Goal: Communication & Community: Answer question/provide support

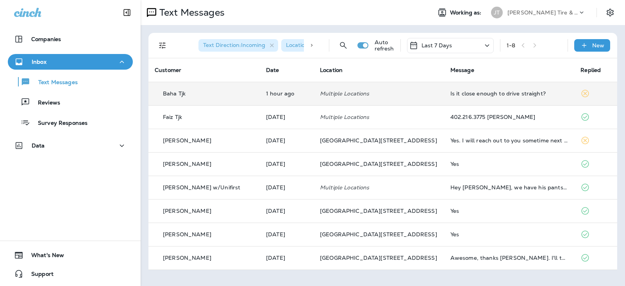
click at [498, 92] on div "Is it close enough to drive straight?" at bounding box center [509, 93] width 118 height 6
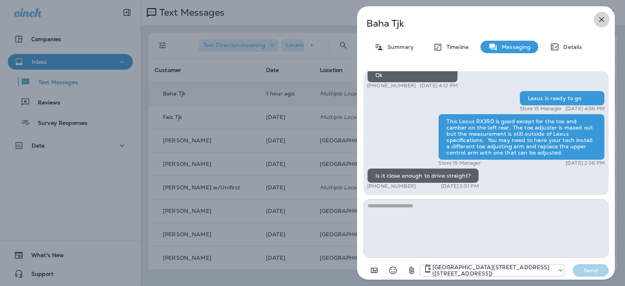
click at [603, 18] on icon "button" at bounding box center [601, 19] width 5 height 5
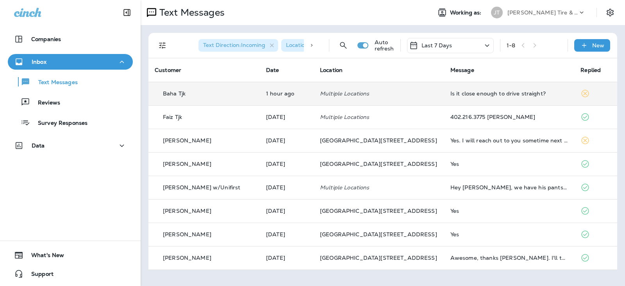
click at [477, 90] on td "Is it close enough to drive straight?" at bounding box center [509, 93] width 130 height 23
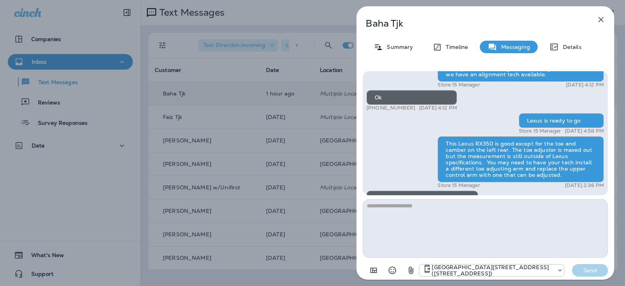
click at [431, 222] on textarea at bounding box center [485, 228] width 245 height 59
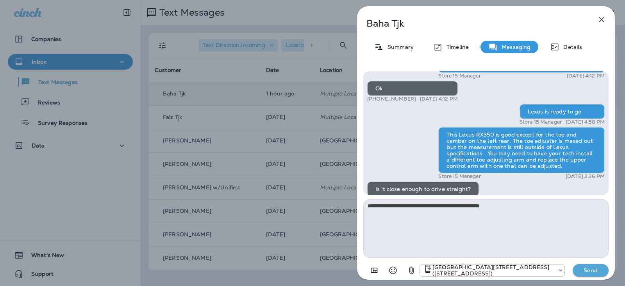
scroll to position [0, 0]
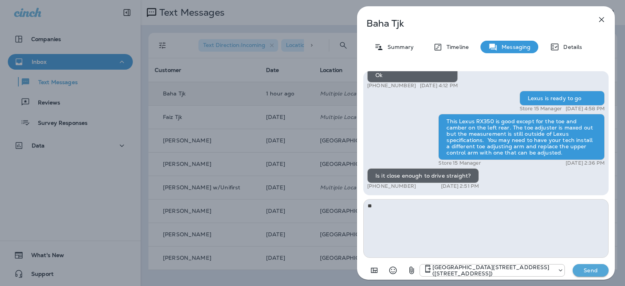
type textarea "*"
click at [602, 16] on icon "button" at bounding box center [601, 19] width 9 height 9
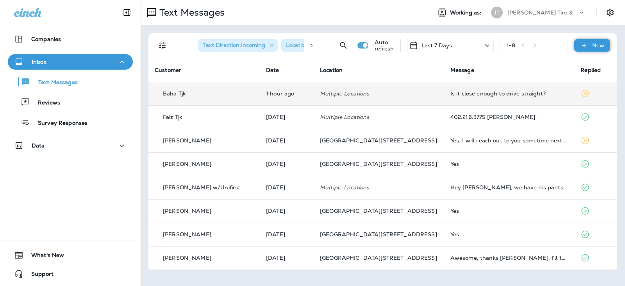
click at [591, 47] on div "New" at bounding box center [592, 45] width 36 height 13
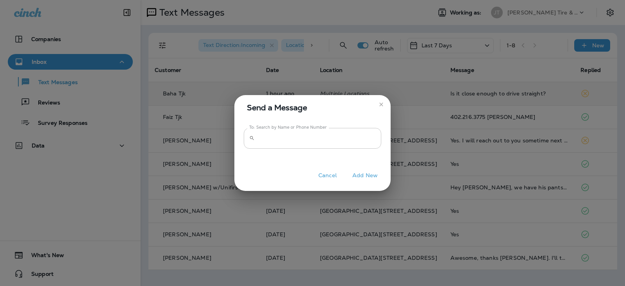
click at [301, 140] on input "To: Search by Name or Phone Number" at bounding box center [319, 138] width 123 height 21
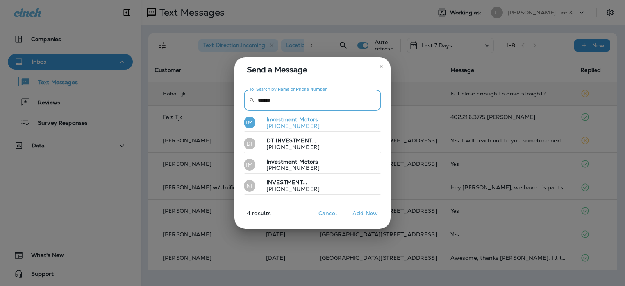
type input "******"
click at [306, 124] on p "[PHONE_NUMBER]" at bounding box center [289, 126] width 59 height 6
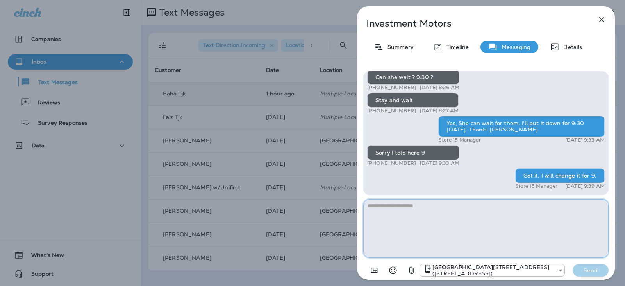
click at [425, 214] on textarea at bounding box center [485, 228] width 245 height 59
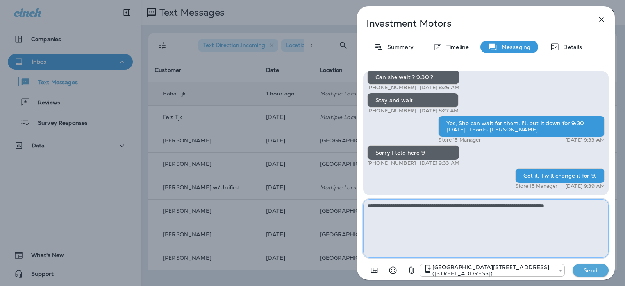
type textarea "**********"
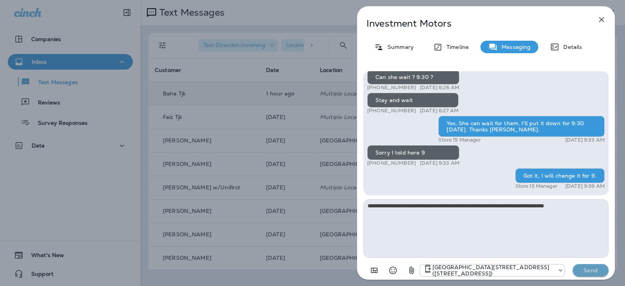
click at [597, 273] on button "Send" at bounding box center [591, 270] width 36 height 13
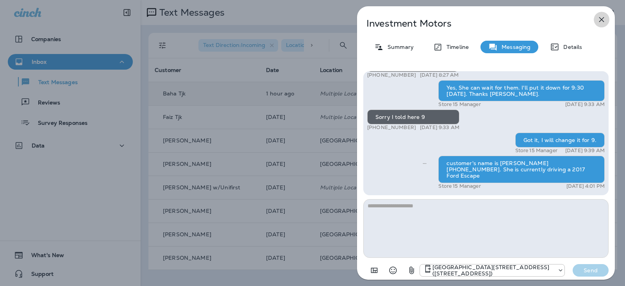
click at [603, 20] on icon "button" at bounding box center [601, 19] width 9 height 9
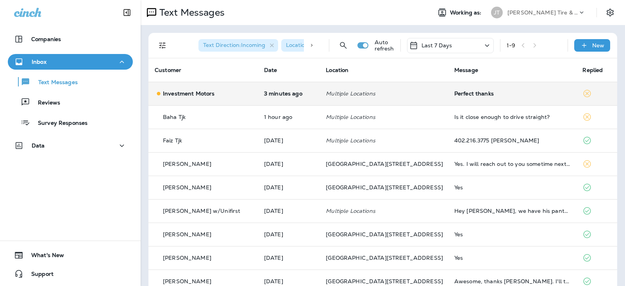
click at [459, 97] on td "Perfect thanks" at bounding box center [512, 93] width 129 height 23
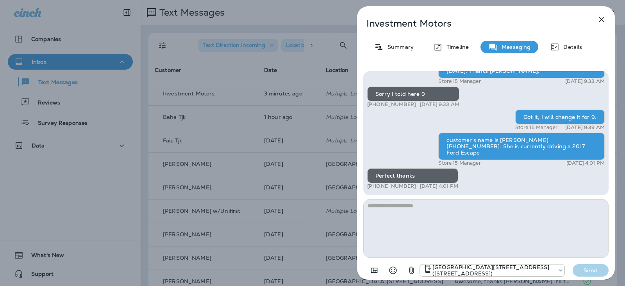
click at [602, 18] on icon "button" at bounding box center [601, 19] width 9 height 9
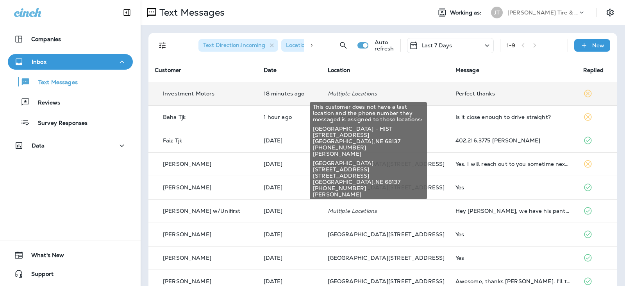
click at [396, 94] on p "Multiple Locations" at bounding box center [385, 93] width 115 height 6
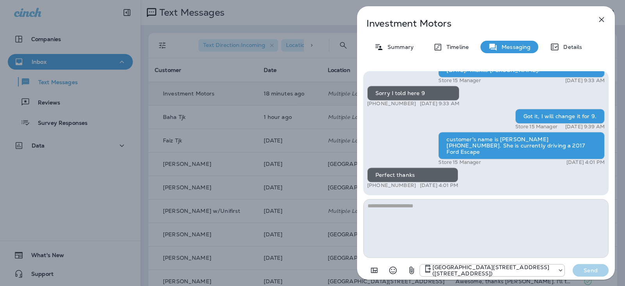
click at [602, 21] on icon "button" at bounding box center [601, 19] width 5 height 5
